Goal: Task Accomplishment & Management: Manage account settings

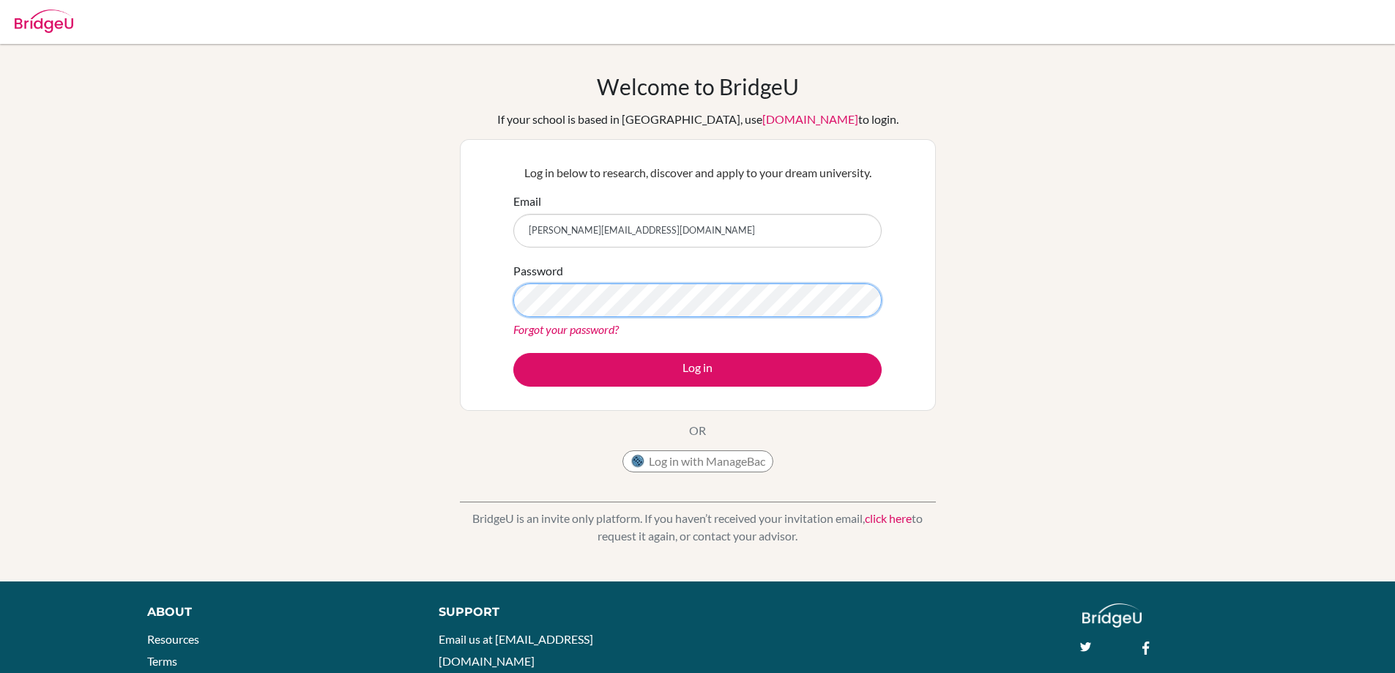
click at [513, 353] on button "Log in" at bounding box center [697, 370] width 368 height 34
click at [563, 328] on link "Forgot your password?" at bounding box center [565, 329] width 105 height 14
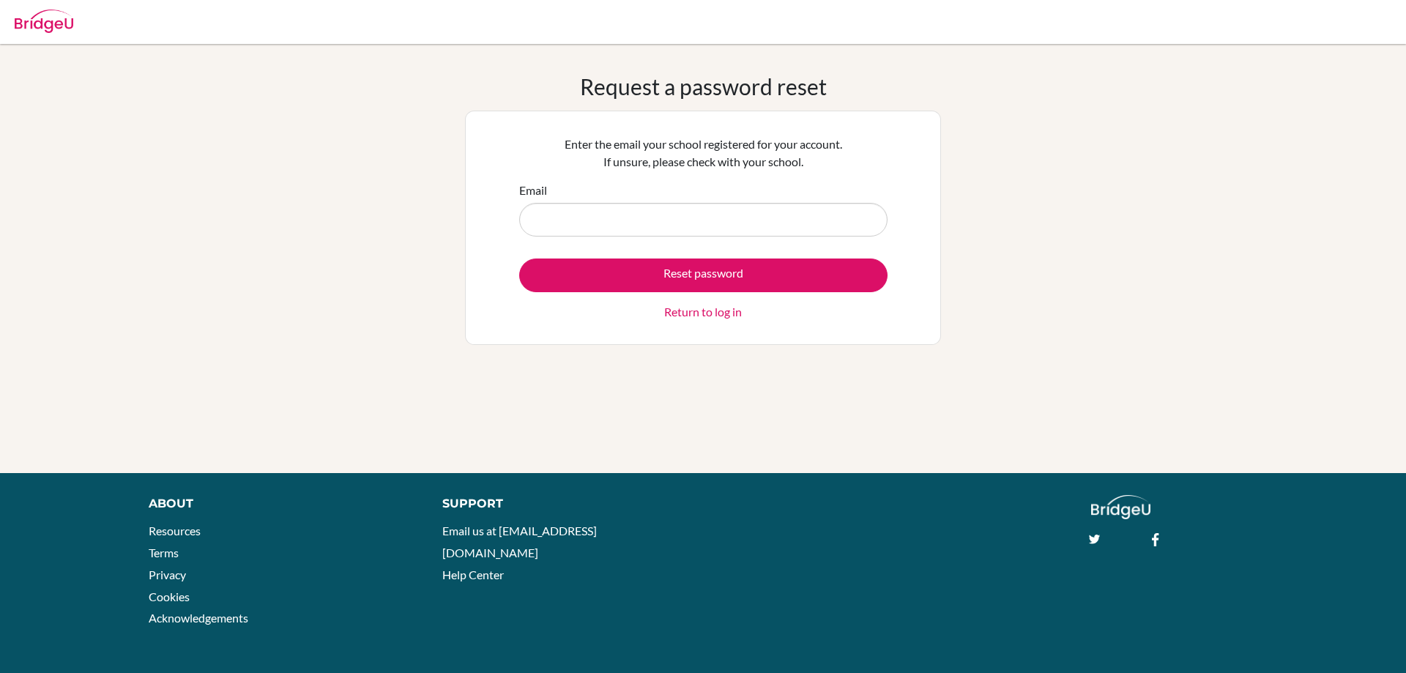
click at [673, 218] on input "Email" at bounding box center [703, 220] width 368 height 34
type input "[PERSON_NAME][EMAIL_ADDRESS][DOMAIN_NAME]"
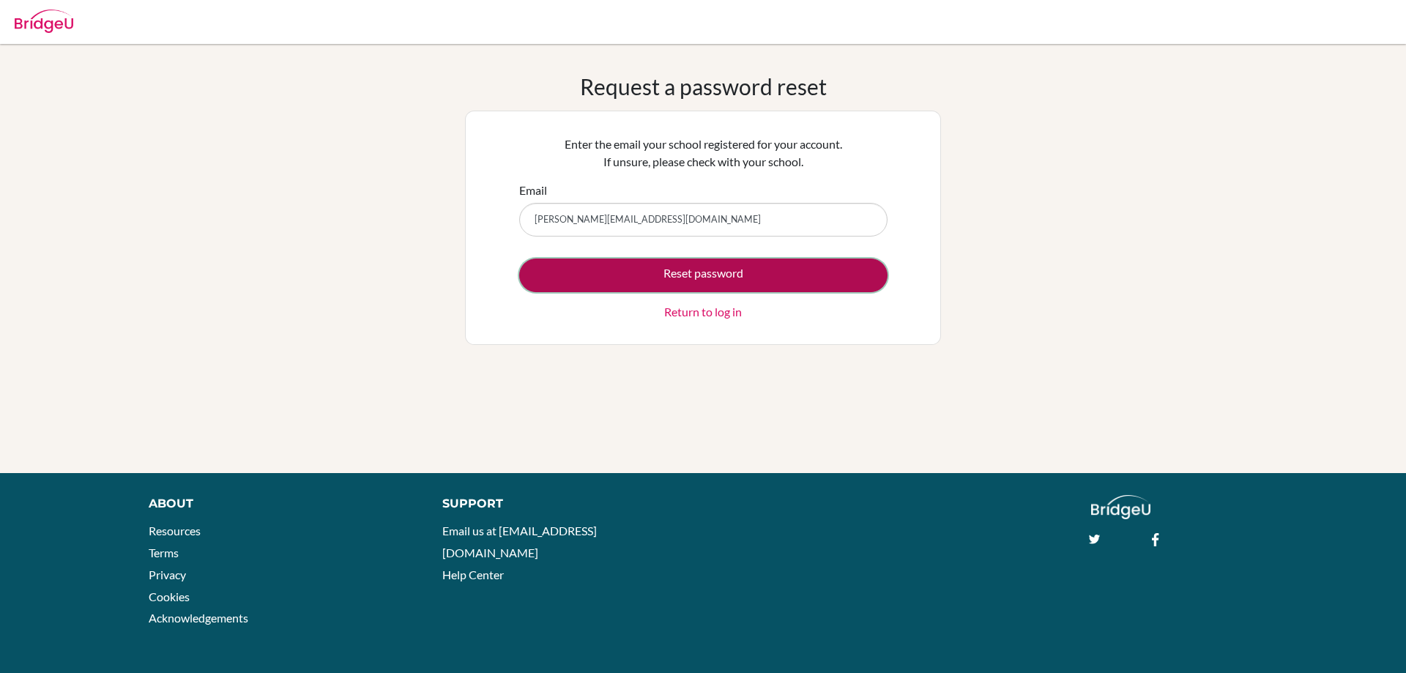
click at [672, 265] on button "Reset password" at bounding box center [703, 276] width 368 height 34
